Goal: Task Accomplishment & Management: Manage account settings

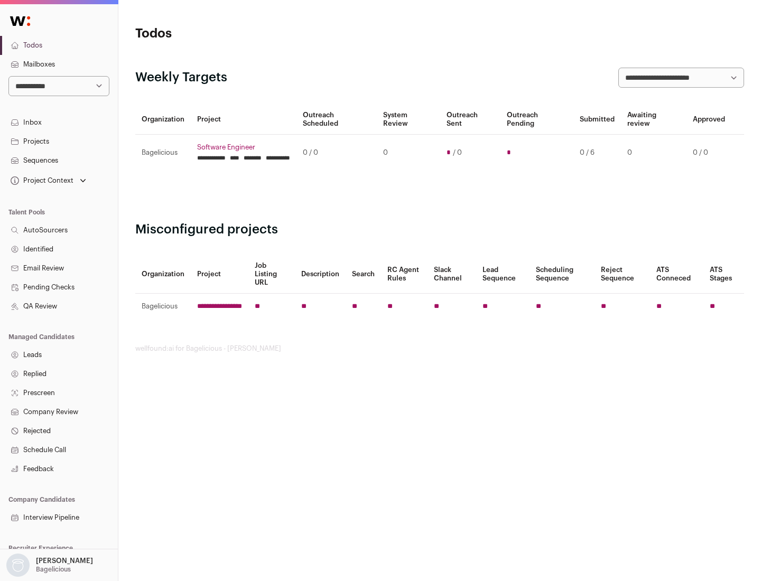
click at [59, 141] on link "Projects" at bounding box center [59, 141] width 118 height 19
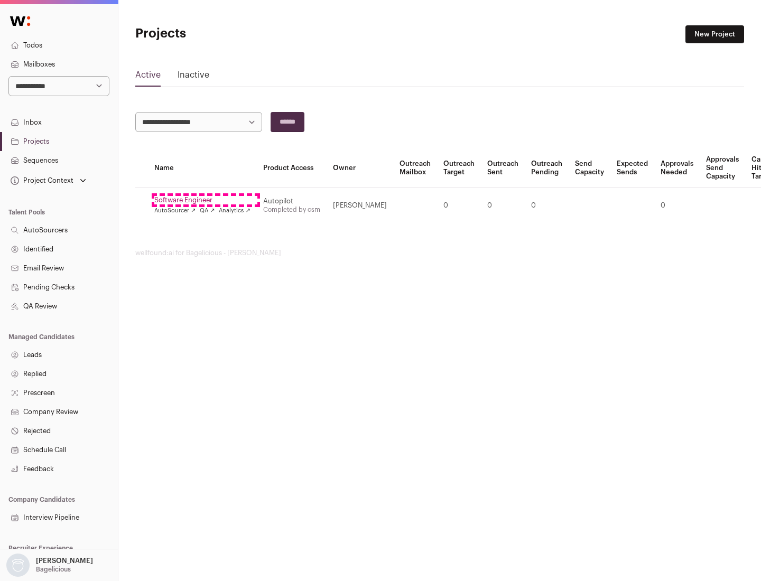
click at [206, 200] on link "Software Engineer" at bounding box center [202, 200] width 96 height 8
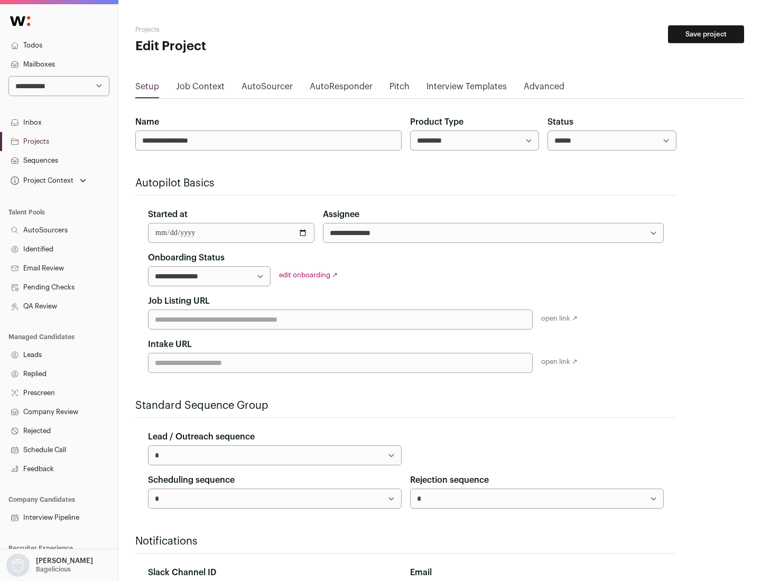
click at [706, 34] on button "Save project" at bounding box center [706, 34] width 76 height 18
